Goal: Task Accomplishment & Management: Manage account settings

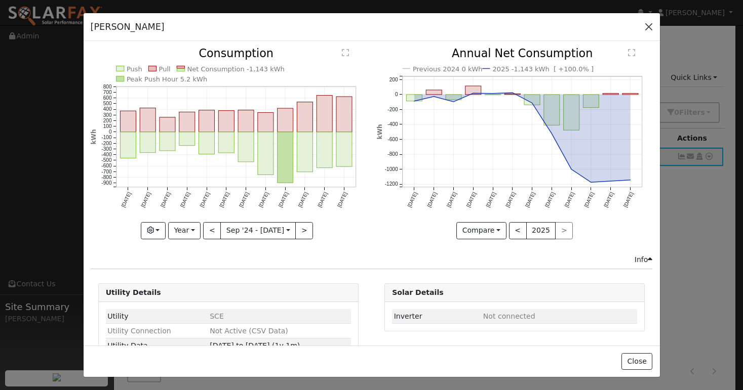
click at [650, 30] on button "button" at bounding box center [649, 27] width 14 height 14
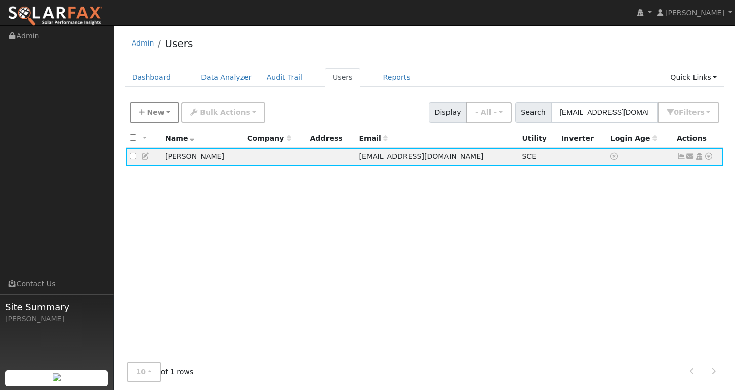
click at [153, 107] on button "New" at bounding box center [155, 112] width 50 height 21
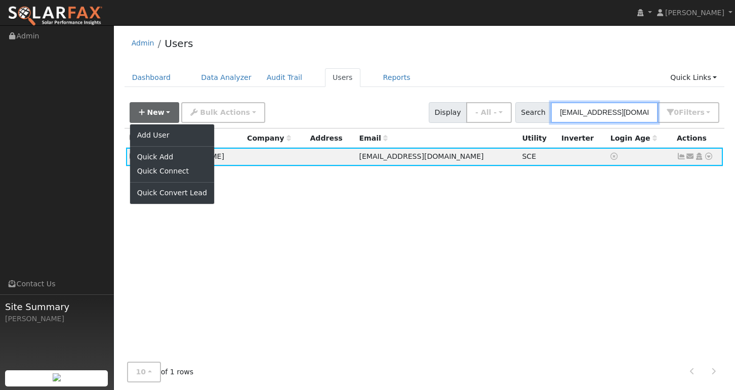
click at [604, 120] on input "[EMAIL_ADDRESS][DOMAIN_NAME]" at bounding box center [604, 112] width 107 height 21
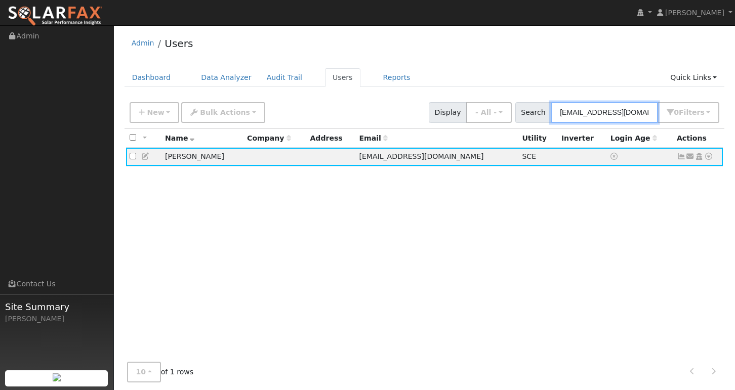
click at [604, 120] on input "[EMAIL_ADDRESS][DOMAIN_NAME]" at bounding box center [604, 112] width 107 height 21
paste input "[EMAIL_ADDRESS]"
type input "[EMAIL_ADDRESS][DOMAIN_NAME]"
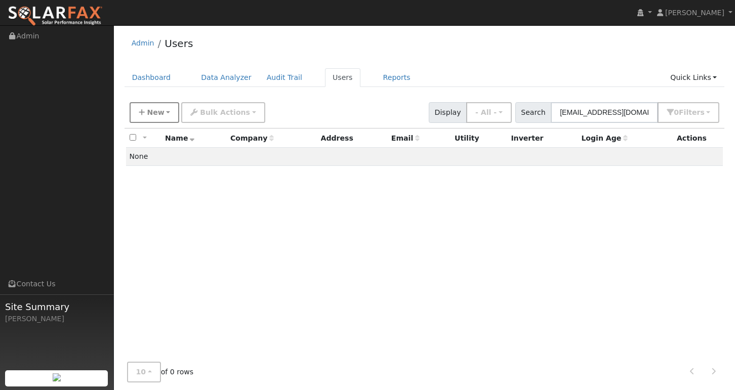
click at [157, 114] on span "New" at bounding box center [155, 112] width 17 height 8
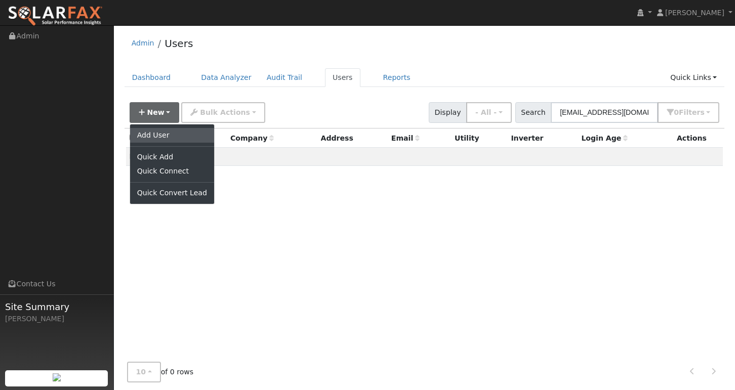
click at [163, 135] on link "Add User" at bounding box center [172, 135] width 84 height 14
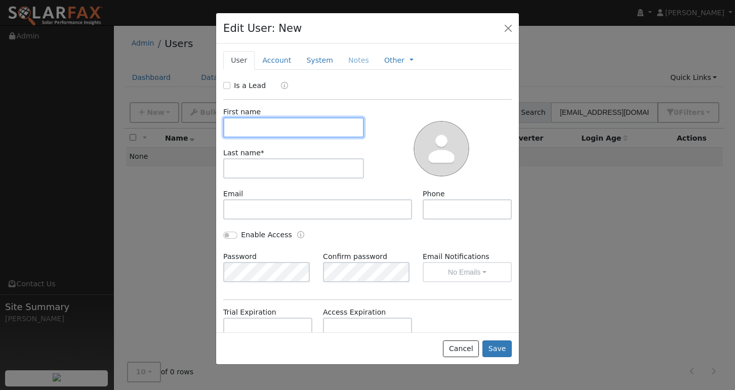
click at [273, 119] on input "text" at bounding box center [293, 127] width 141 height 20
type input "t"
type input "TRINIDAD"
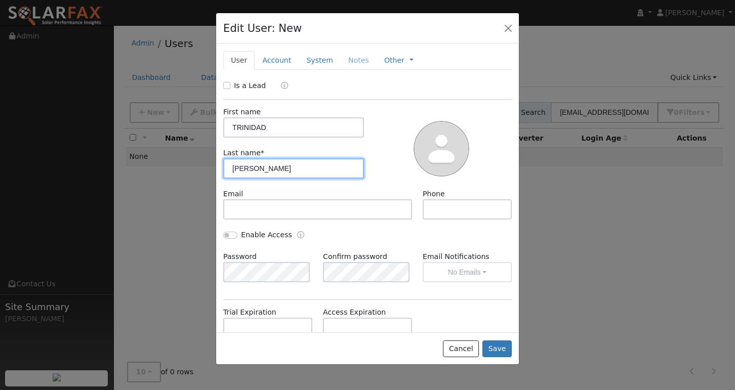
type input "[PERSON_NAME]"
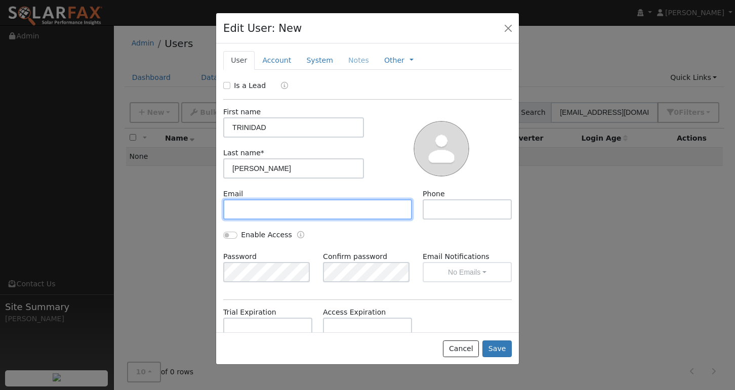
click at [278, 209] on input "text" at bounding box center [317, 209] width 189 height 20
paste input "[EMAIL_ADDRESS][DOMAIN_NAME]"
type input "[EMAIL_ADDRESS][DOMAIN_NAME]"
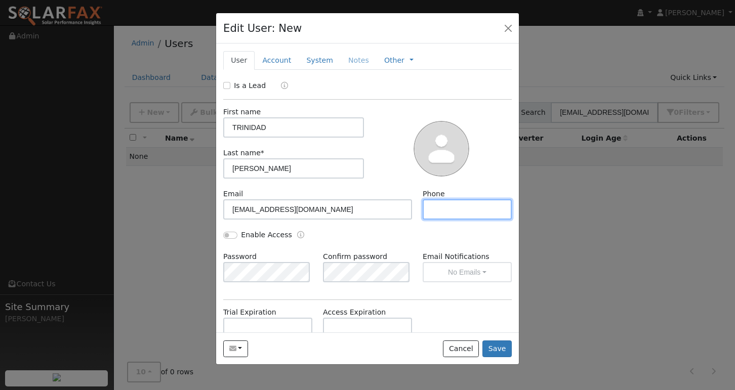
click at [439, 203] on input "text" at bounding box center [467, 209] width 89 height 20
paste input "[PHONE_NUMBER]"
type input "[PHONE_NUMBER]"
click at [505, 346] on button "Save" at bounding box center [497, 349] width 29 height 17
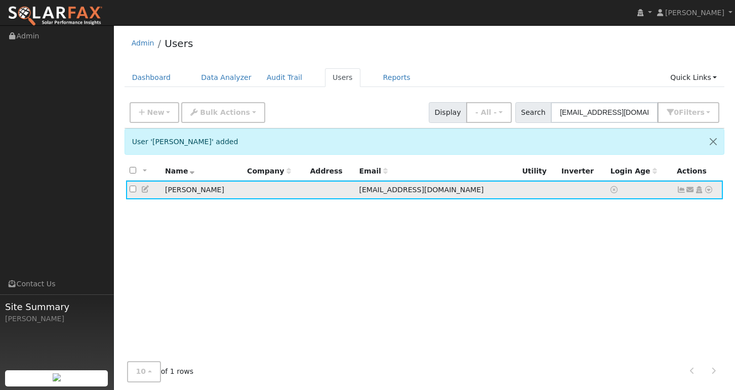
click at [710, 189] on icon at bounding box center [708, 189] width 9 height 7
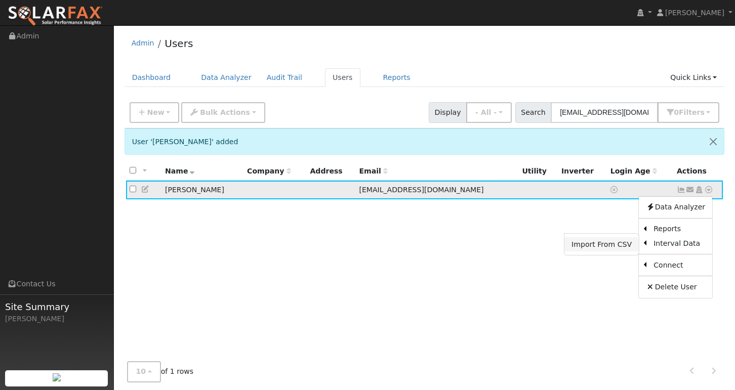
click at [618, 244] on link "Import From CSV" at bounding box center [602, 244] width 74 height 14
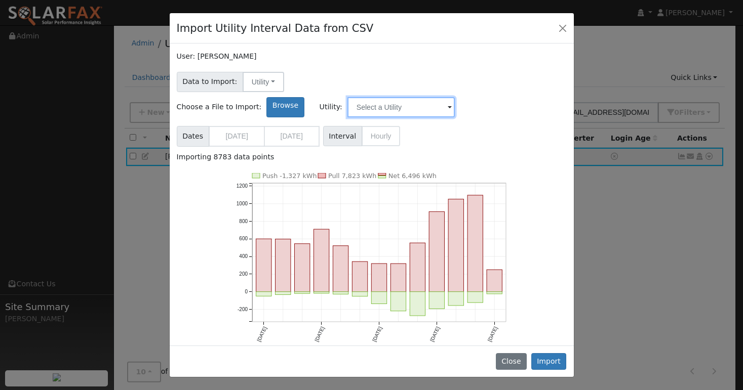
click at [455, 97] on input "text" at bounding box center [400, 107] width 107 height 20
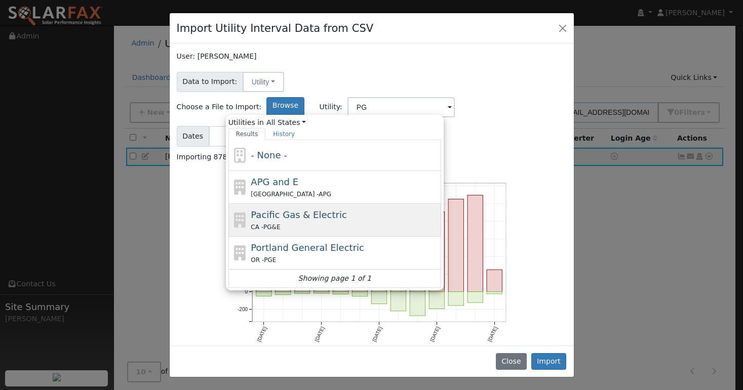
click at [438, 208] on div "Pacific Gas & Electric CA - PG&E" at bounding box center [345, 220] width 188 height 24
type input "Pacific Gas & Electric"
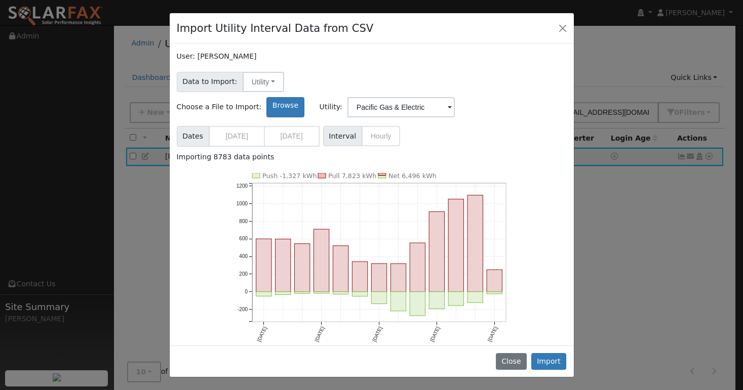
click at [558, 362] on button "Import" at bounding box center [548, 361] width 35 height 17
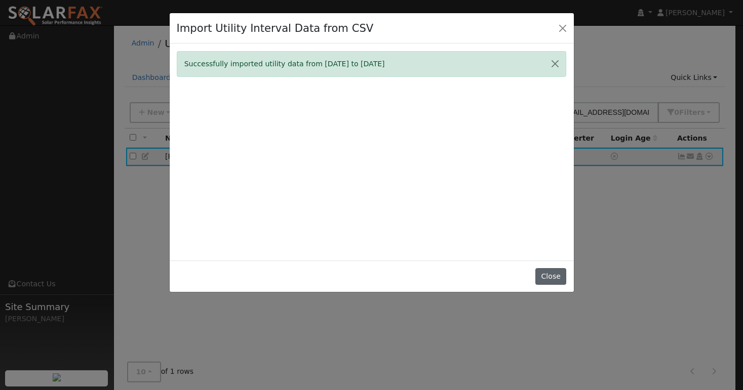
click at [557, 286] on button "Close" at bounding box center [550, 276] width 31 height 17
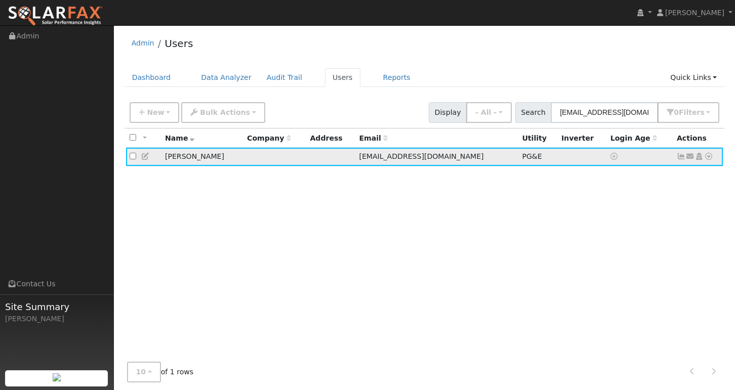
click at [678, 158] on icon at bounding box center [681, 156] width 9 height 7
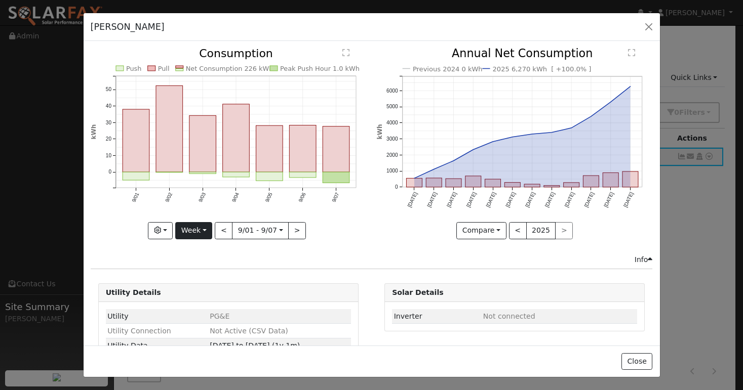
click at [203, 230] on button "Week" at bounding box center [193, 230] width 37 height 17
click at [197, 289] on link "Year" at bounding box center [211, 294] width 70 height 14
type input "[DATE]"
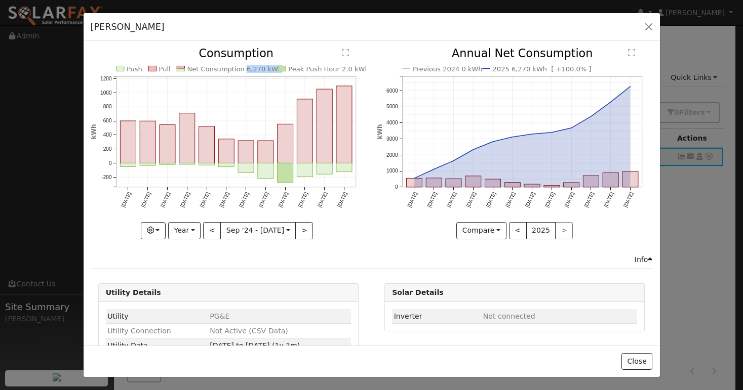
copy text "6,270 kWh"
drag, startPoint x: 236, startPoint y: 70, endPoint x: 268, endPoint y: 70, distance: 31.4
click at [268, 70] on text "Net Consumption 6,270 kWh" at bounding box center [234, 69] width 95 height 8
